Goal: Information Seeking & Learning: Check status

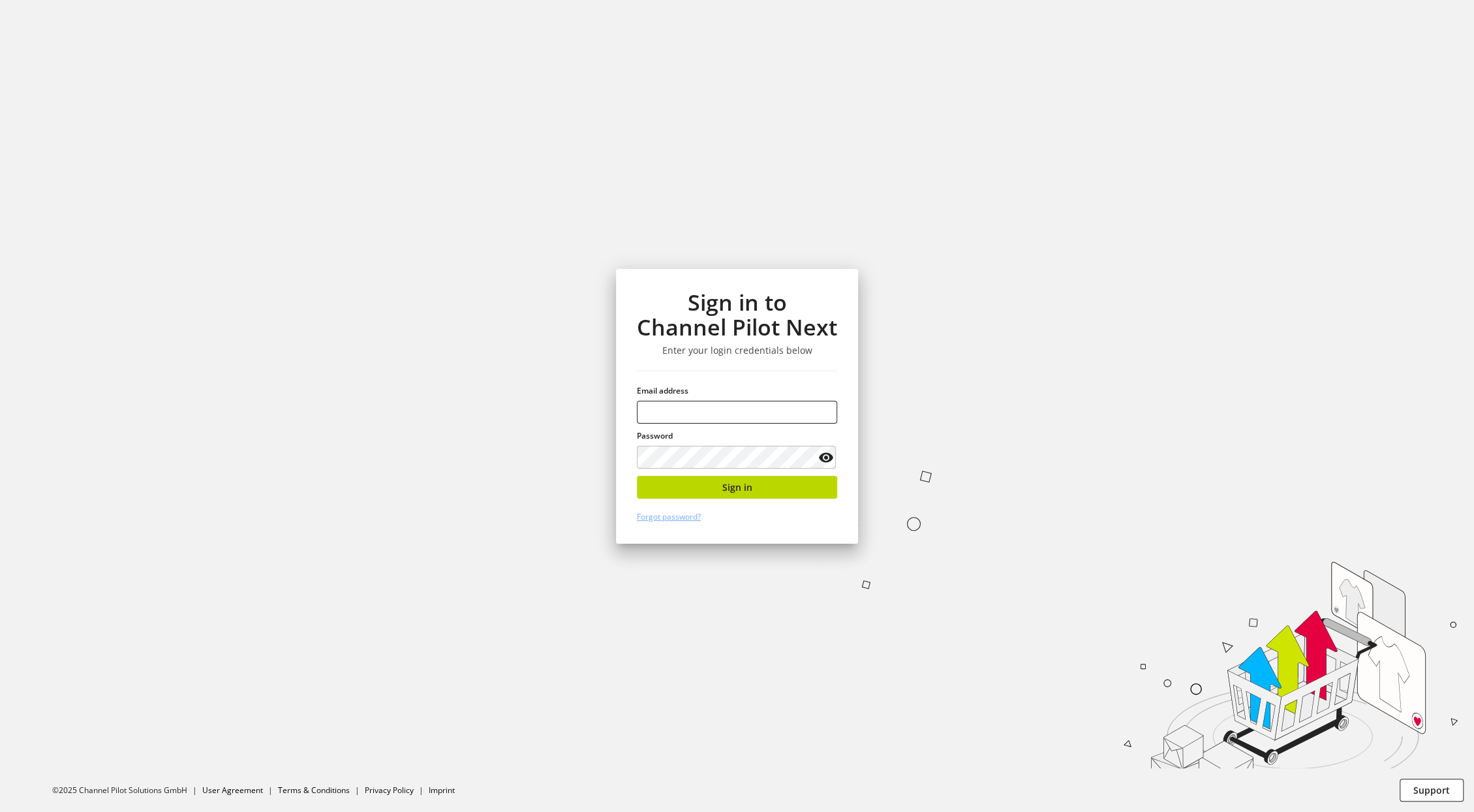
type input "**********"
click at [744, 487] on span "Sign in" at bounding box center [737, 487] width 30 height 13
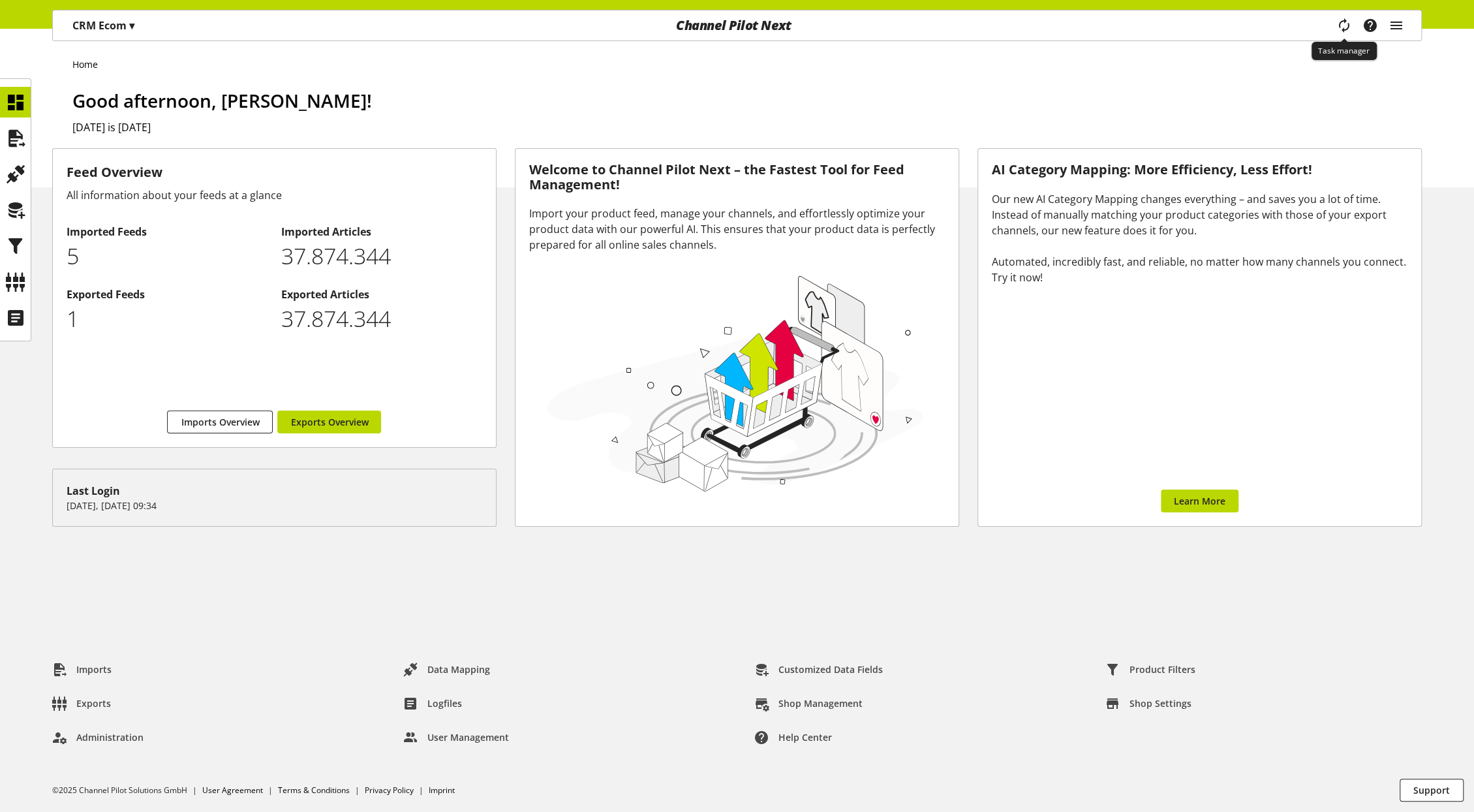
click at [1344, 27] on icon "main navigation" at bounding box center [1343, 25] width 26 height 20
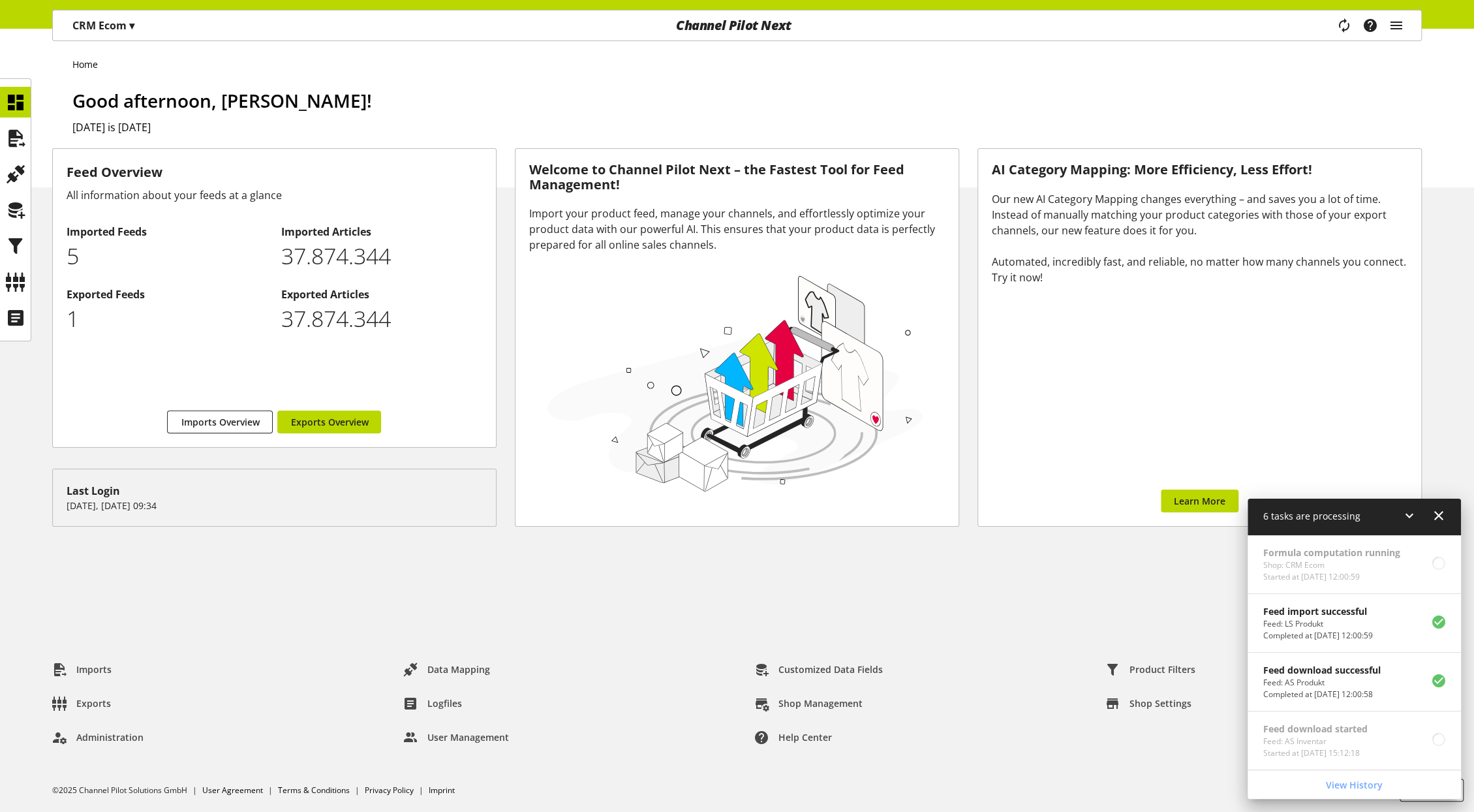
click at [33, 142] on div "Home Good afternoon, [PERSON_NAME]! [DATE] is [DATE]" at bounding box center [737, 108] width 1474 height 158
click at [11, 137] on icon at bounding box center [16, 138] width 21 height 26
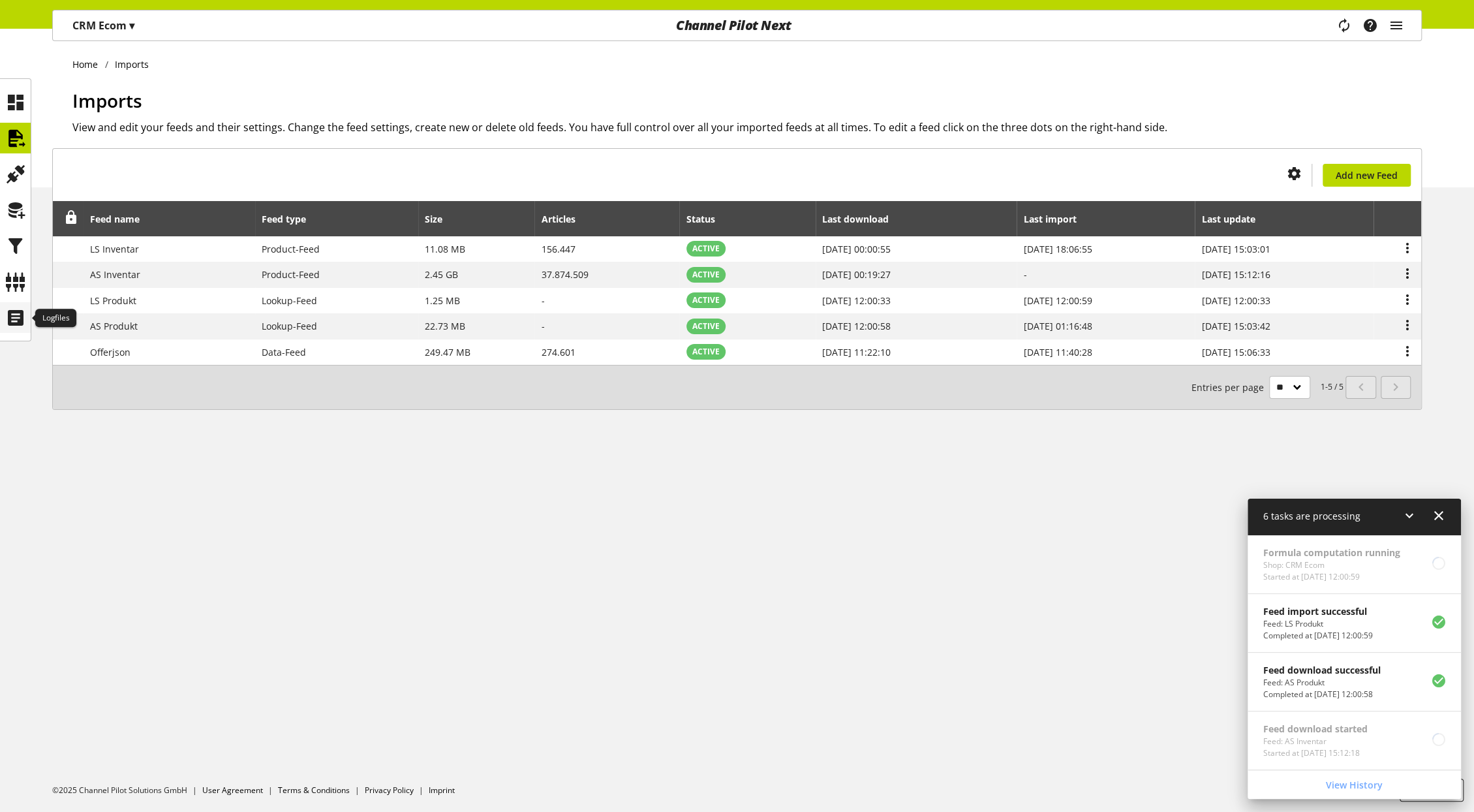
click at [19, 318] on icon at bounding box center [16, 317] width 21 height 26
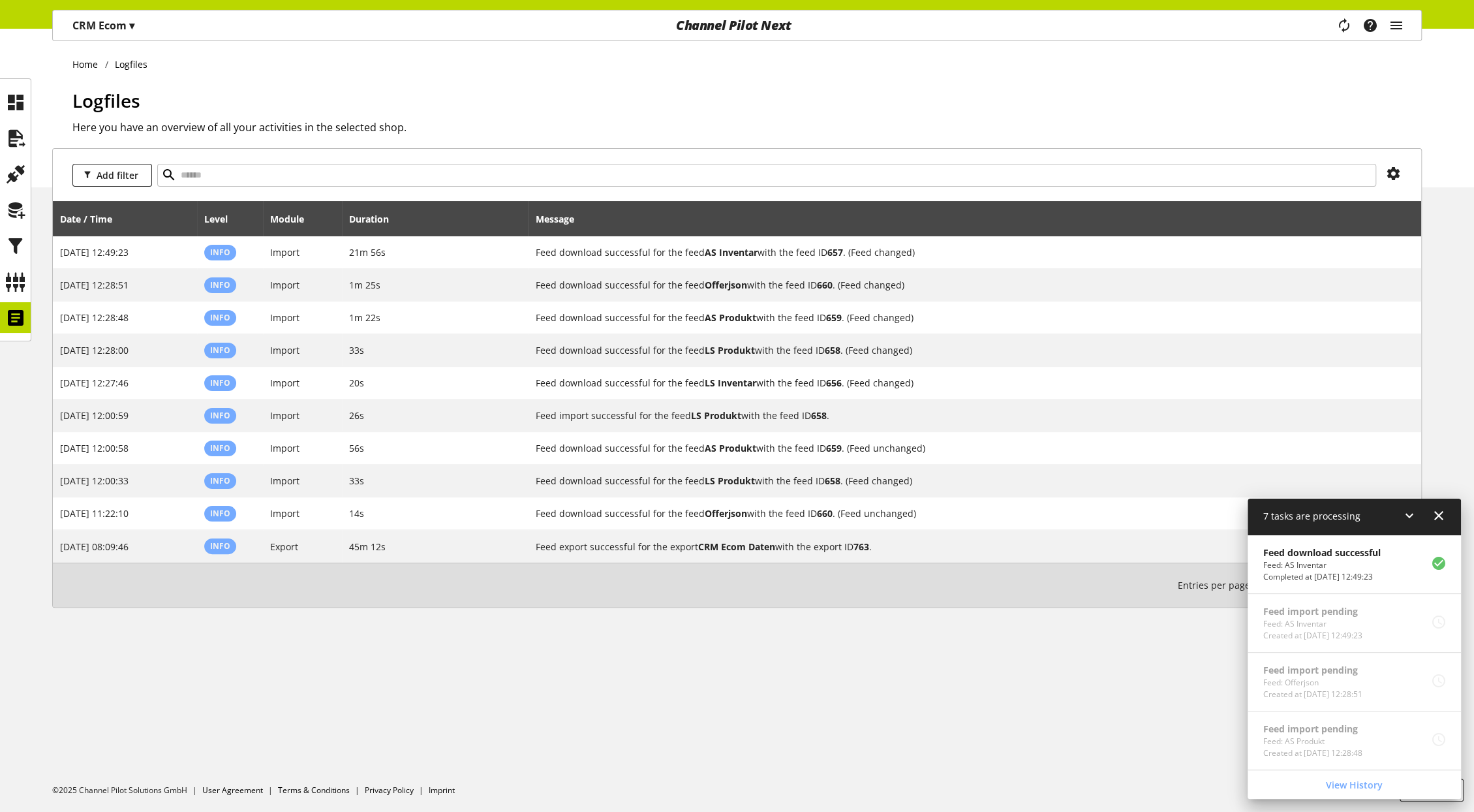
click at [1436, 514] on icon at bounding box center [1438, 516] width 16 height 24
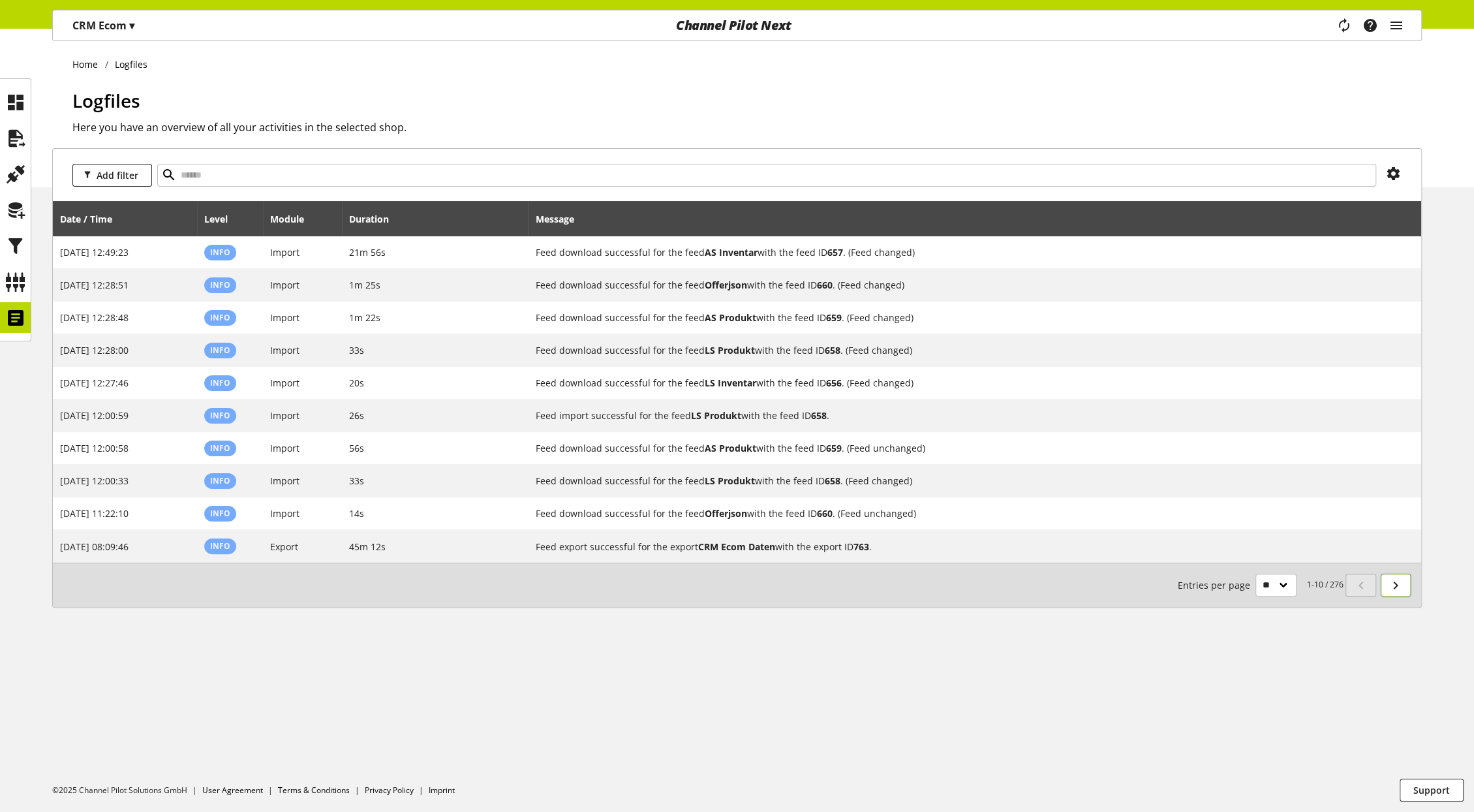
click at [1396, 593] on icon at bounding box center [1395, 585] width 16 height 24
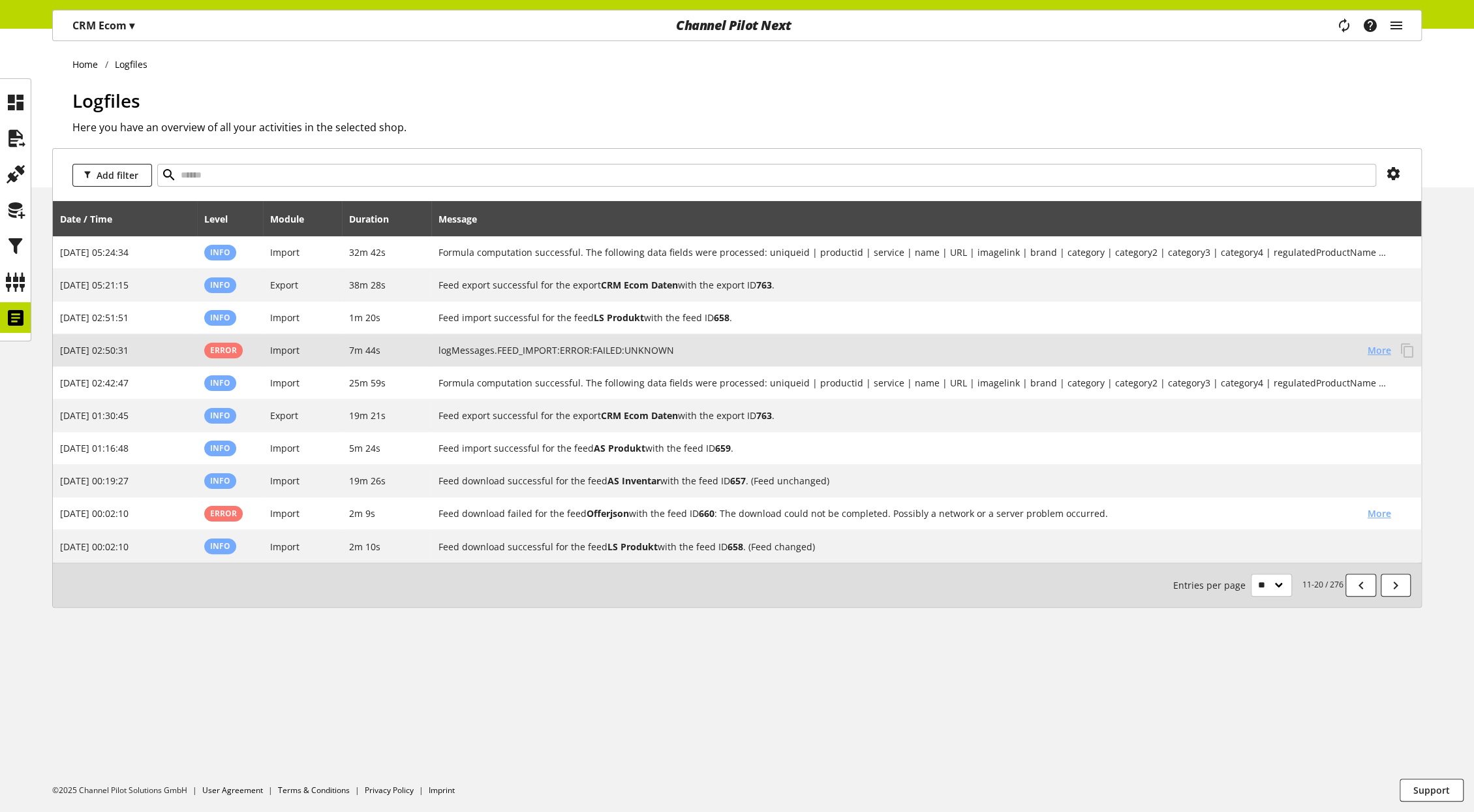
click at [1377, 354] on span "More" at bounding box center [1380, 350] width 24 height 13
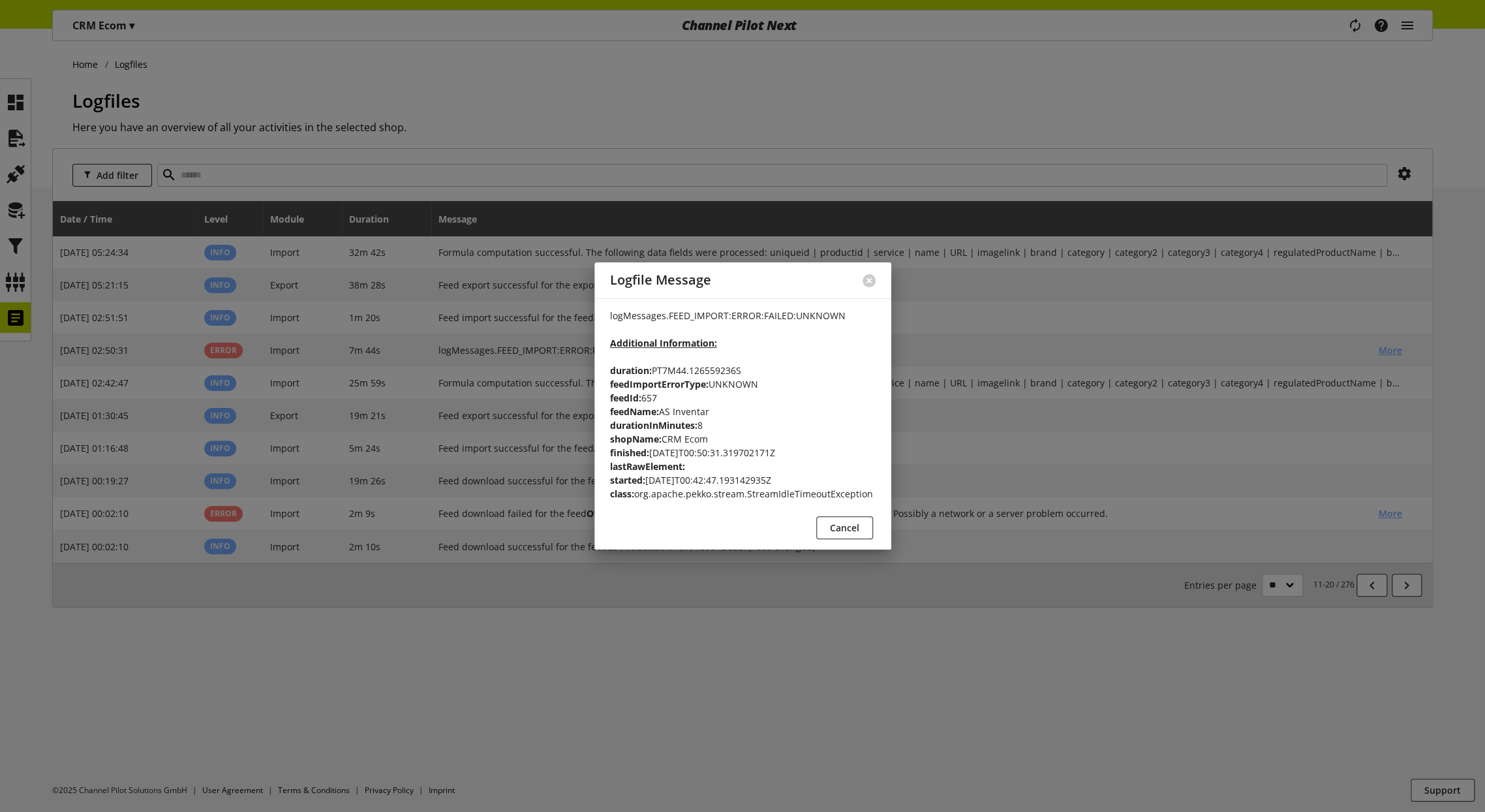
click at [810, 493] on p "logMessages.FEED_IMPORT:ERROR:FAILED:UNKNOWN Additional Information: duration: …" at bounding box center [743, 405] width 266 height 192
copy p "StreamIdleTimeoutException"
